Goal: Information Seeking & Learning: Learn about a topic

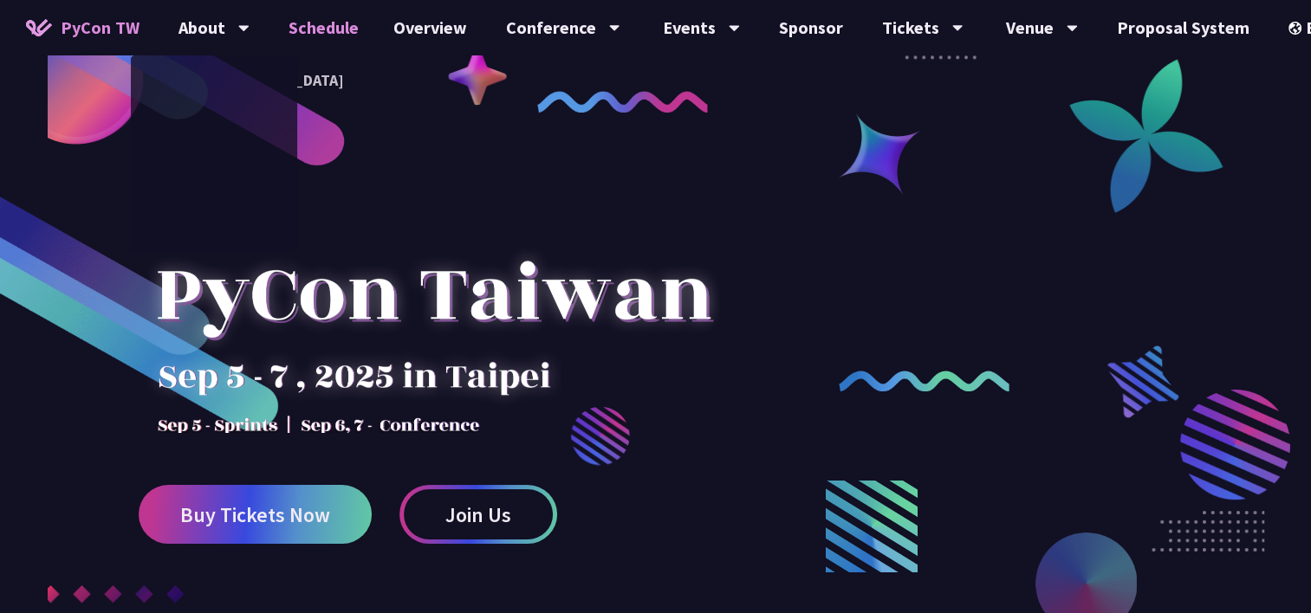
click at [328, 26] on link "Schedule" at bounding box center [323, 27] width 105 height 55
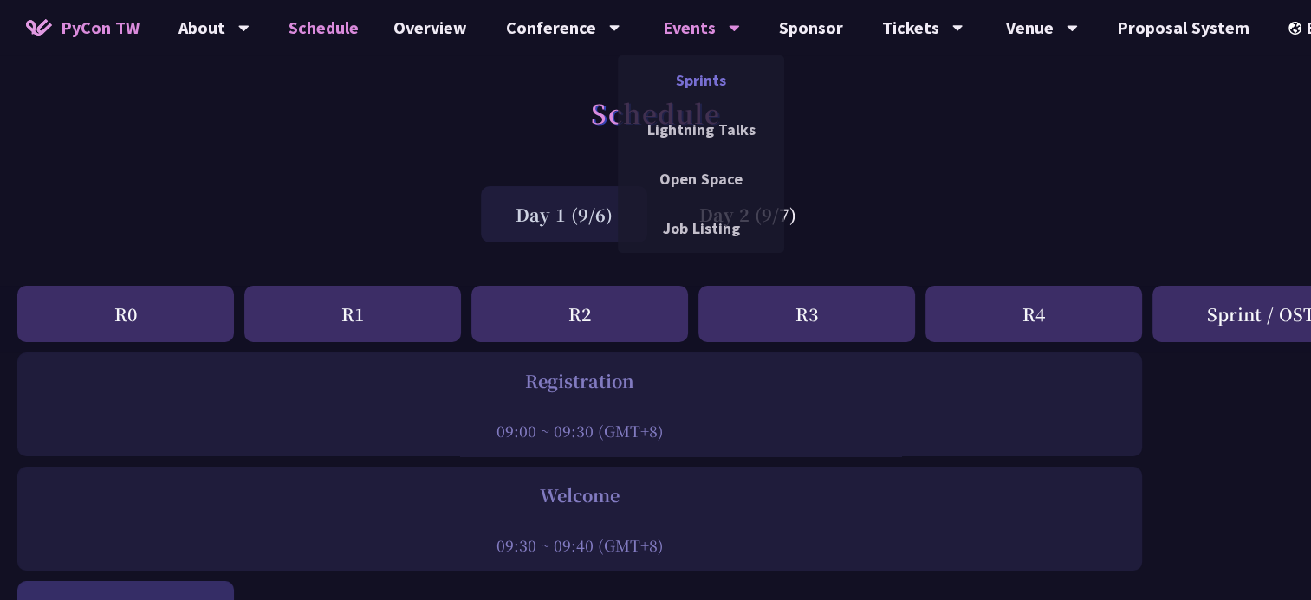
click at [691, 82] on link "Sprints" at bounding box center [701, 80] width 166 height 41
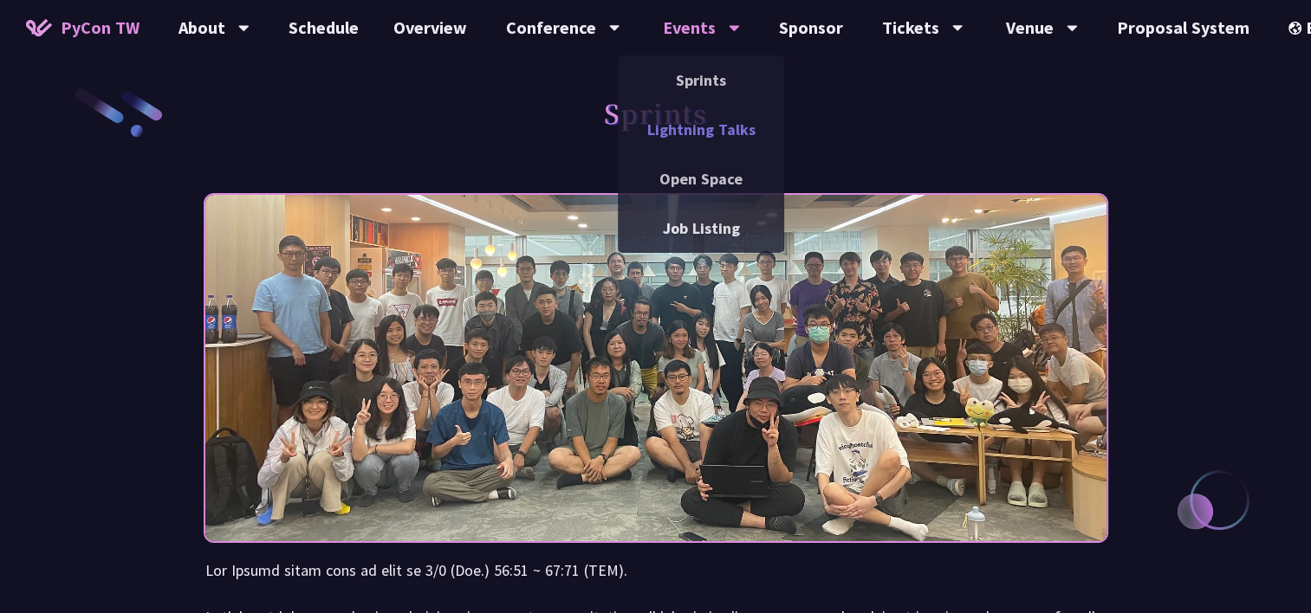
click at [708, 120] on link "Lightning Talks" at bounding box center [701, 129] width 166 height 41
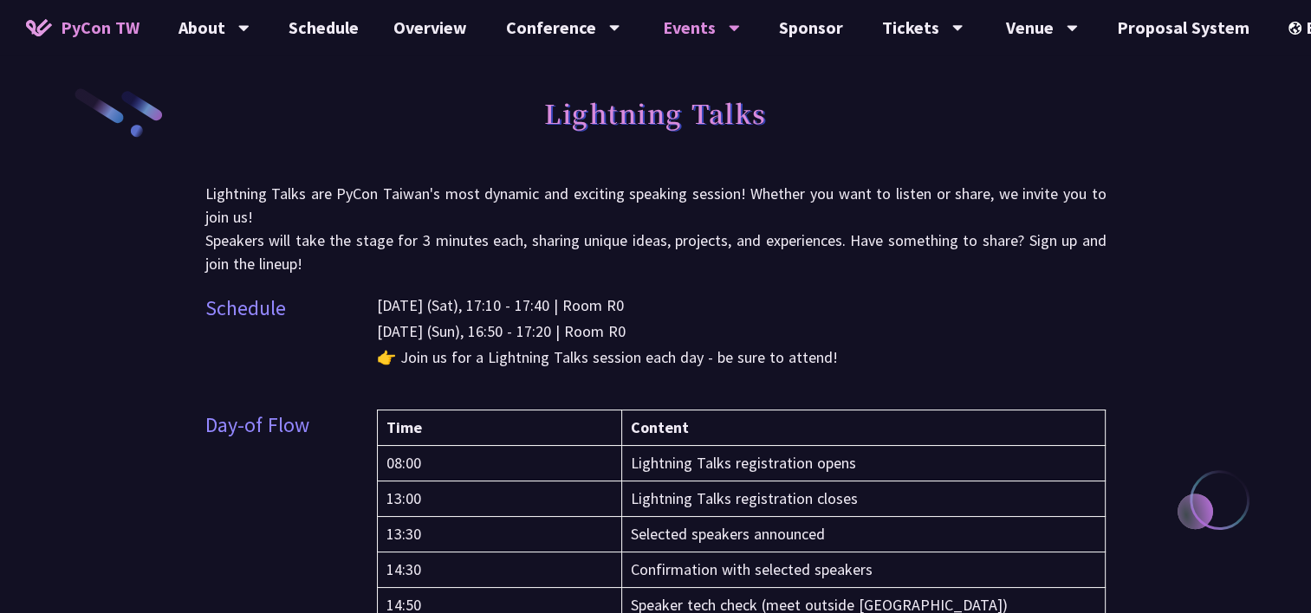
click at [1053, 319] on p "[DATE] (Sat), 17:10 - 17:40 | Room R0 [DATE] (Sun), 16:50 - 17:20 | Room R0 👉 J…" at bounding box center [742, 332] width 730 height 78
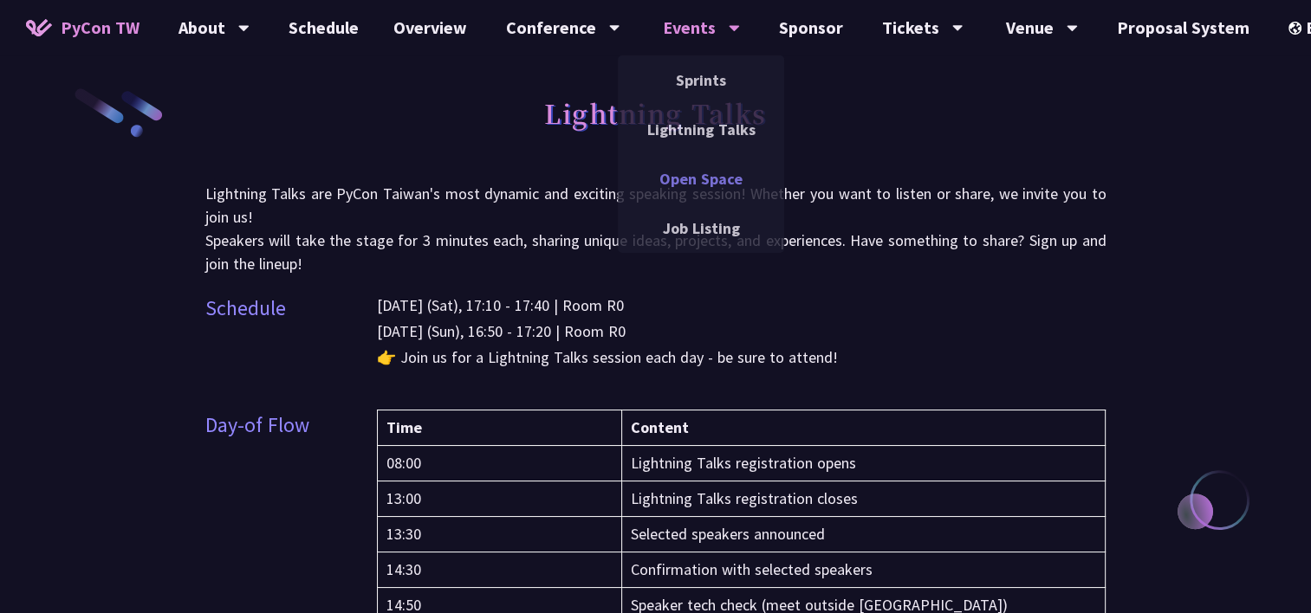
click at [709, 174] on link "Open Space" at bounding box center [701, 179] width 166 height 41
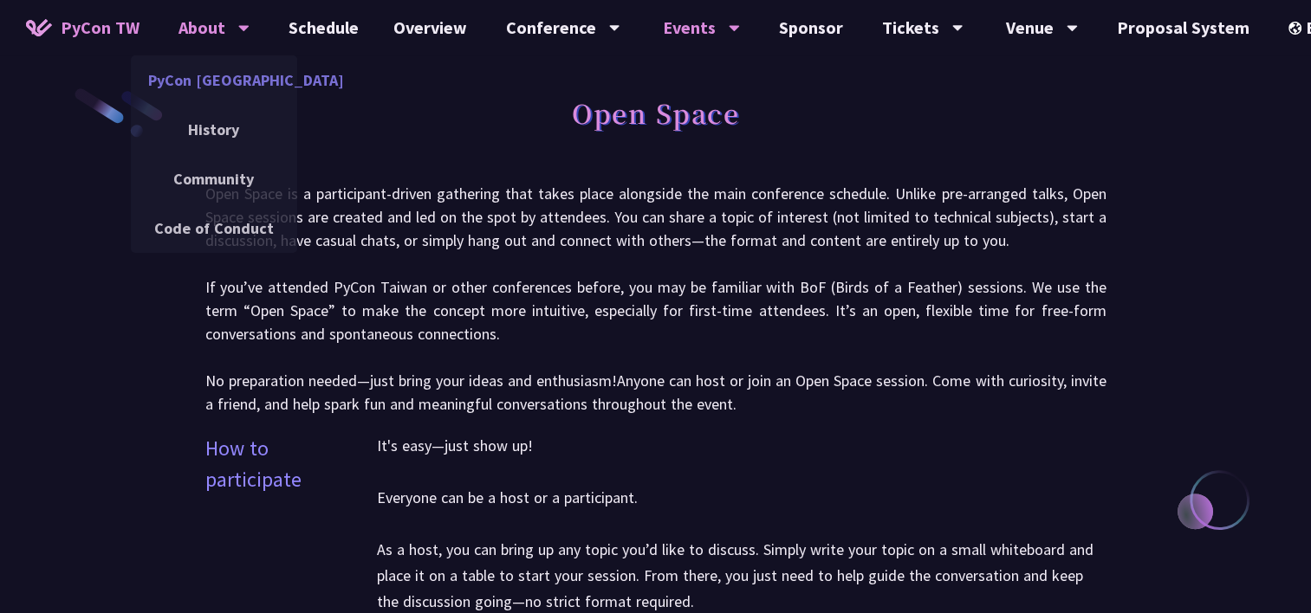
click at [242, 73] on link "PyCon [GEOGRAPHIC_DATA]" at bounding box center [214, 80] width 166 height 41
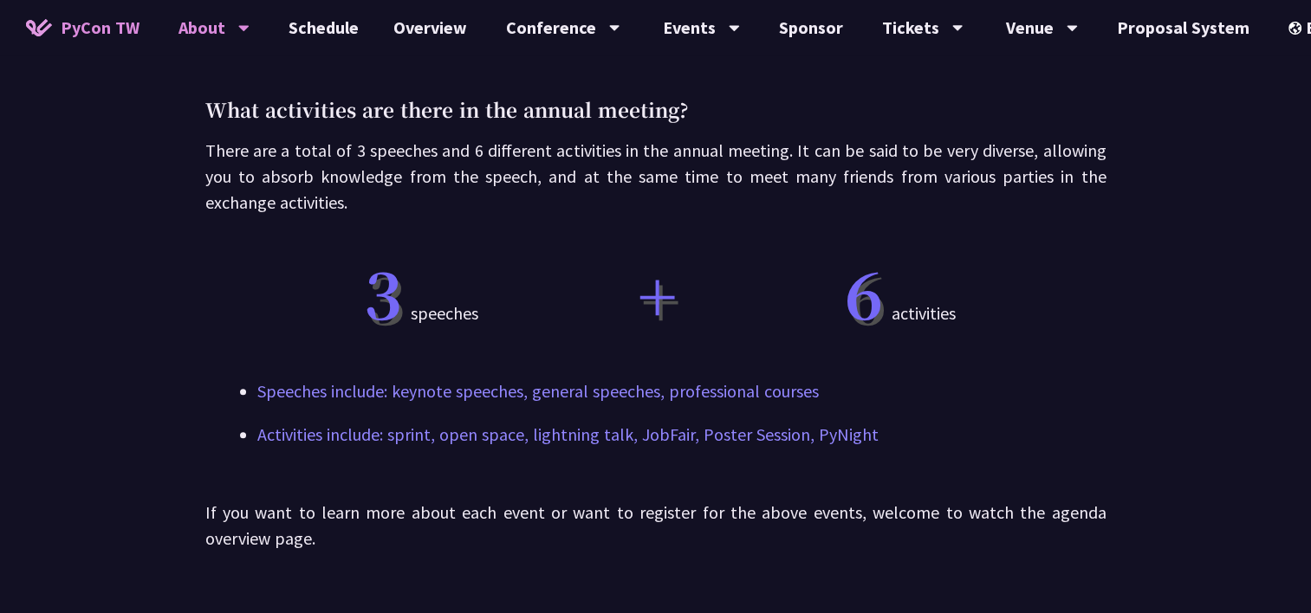
scroll to position [769, 0]
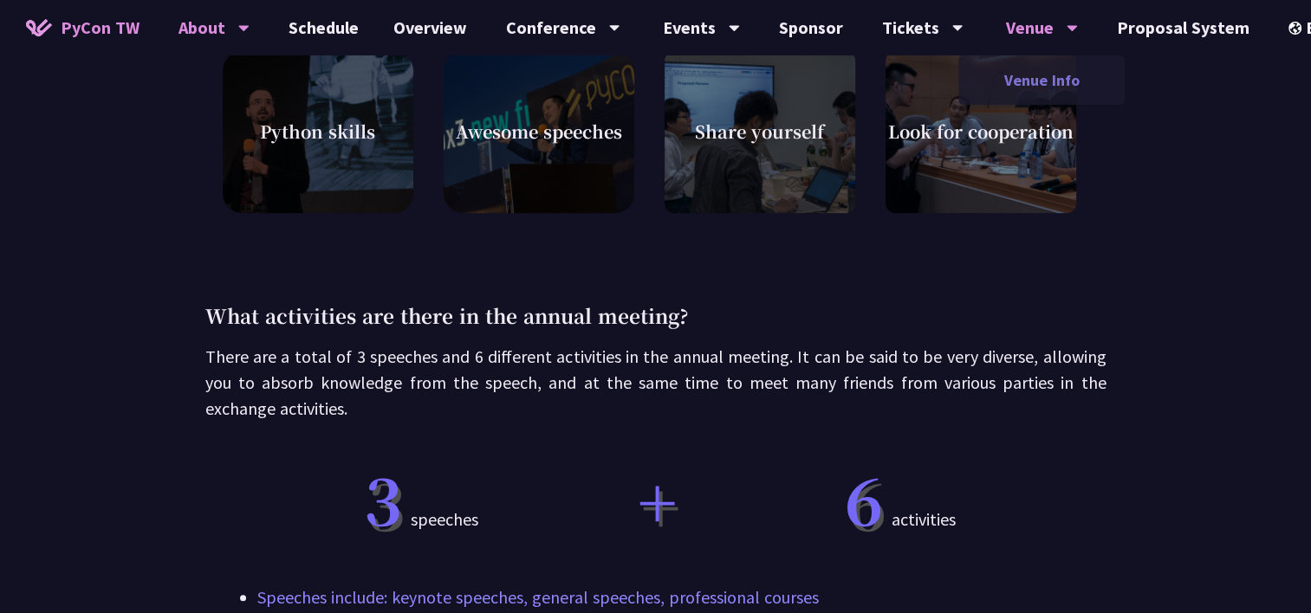
click at [1049, 75] on link "Venue Info" at bounding box center [1041, 80] width 166 height 41
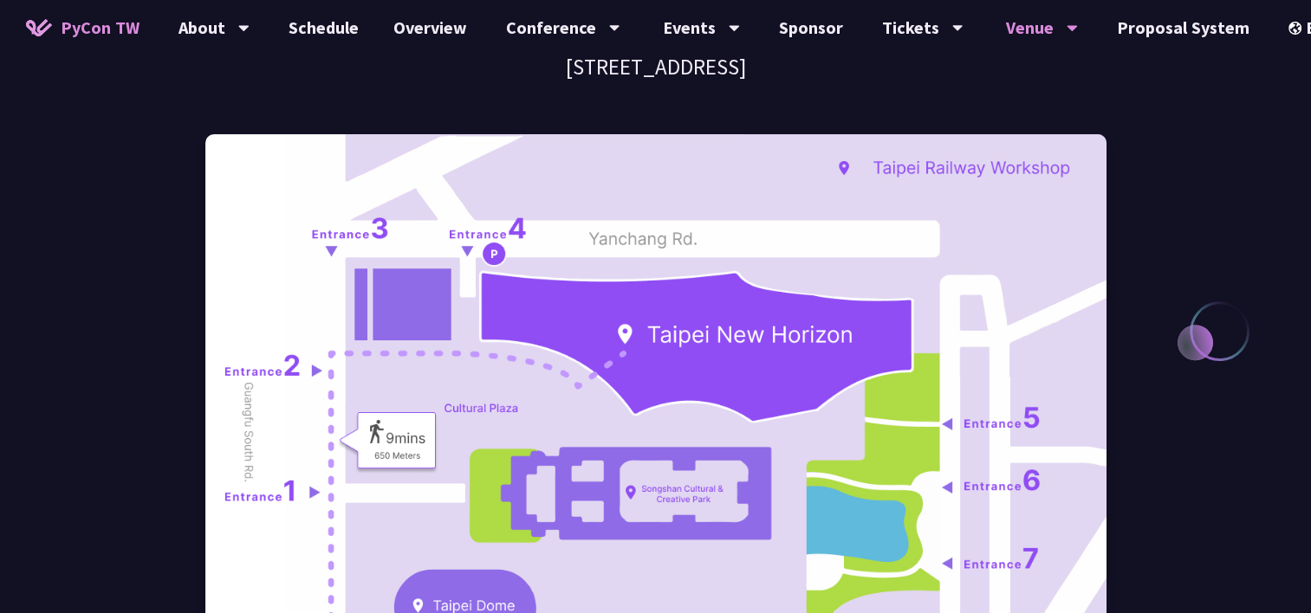
scroll to position [260, 0]
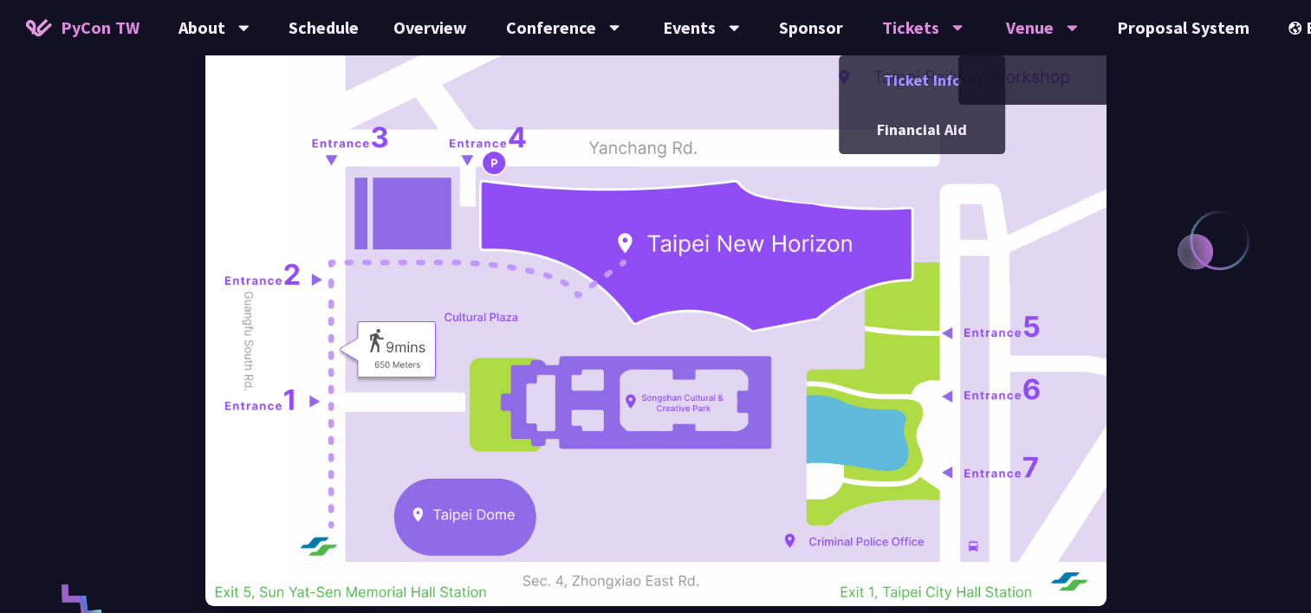
click at [925, 79] on link "Ticket Info" at bounding box center [922, 80] width 166 height 41
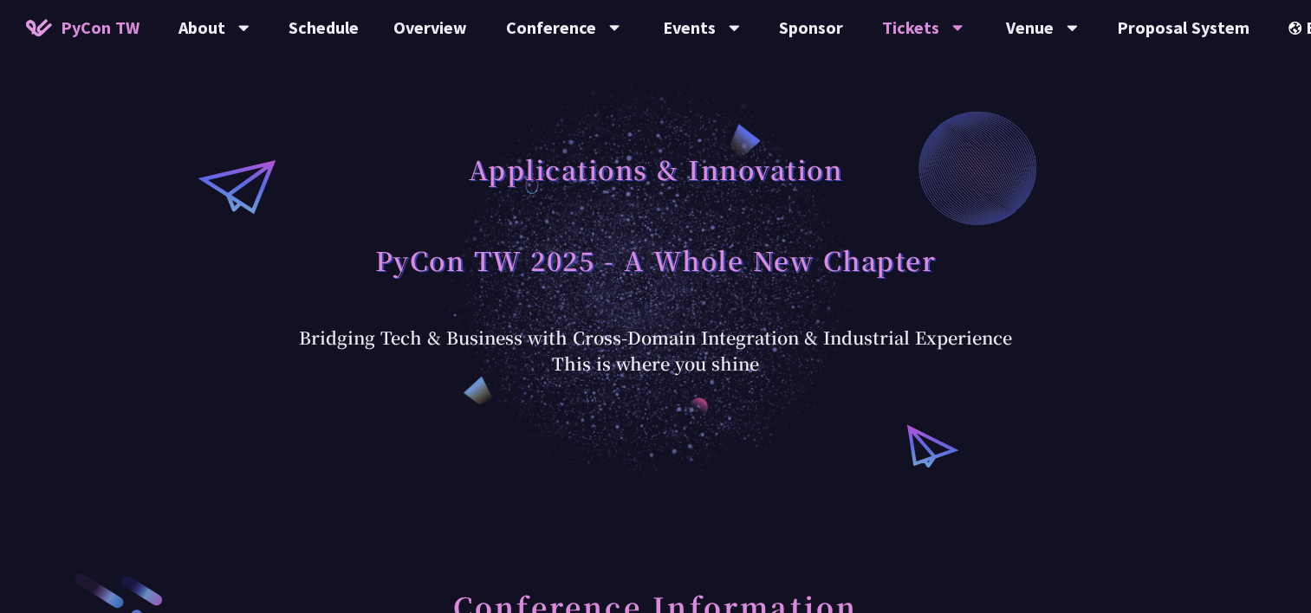
click at [1144, 380] on div "Applications & Innovation PyCon TW 2025 - A Whole New Chapter Bridging Tech & B…" at bounding box center [655, 242] width 1311 height 485
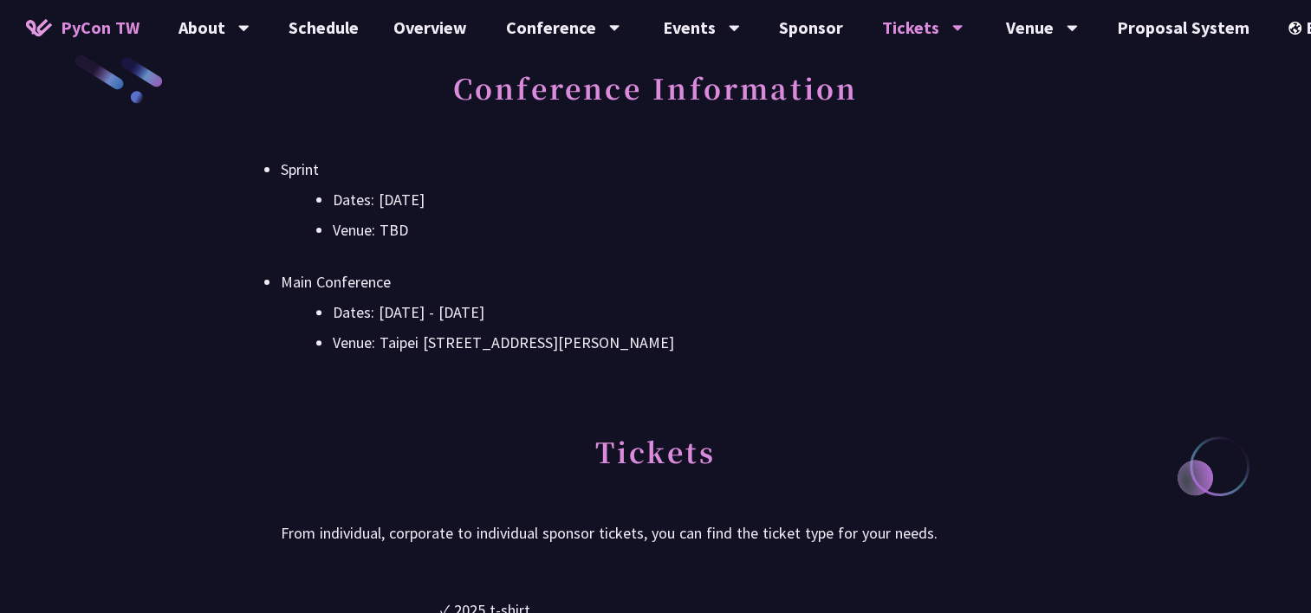
scroll to position [520, 0]
